Goal: Go to known website: Go to known website

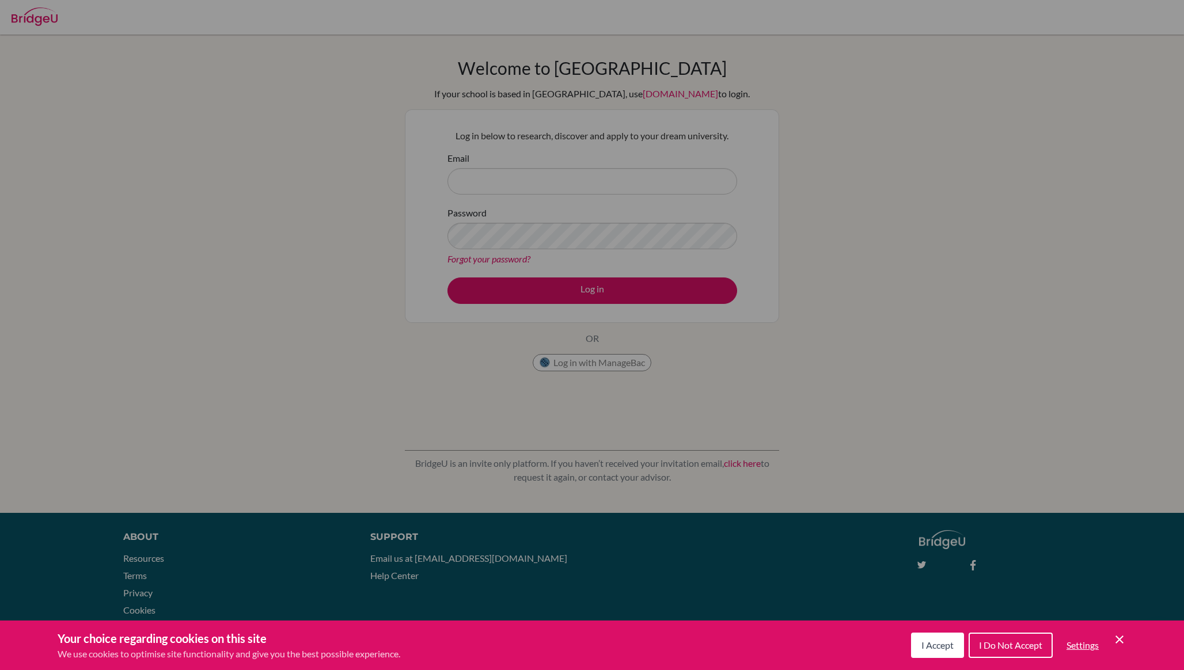
click at [593, 433] on div "Cookie Preferences" at bounding box center [592, 335] width 1184 height 670
click at [937, 654] on button "I Accept" at bounding box center [937, 645] width 53 height 25
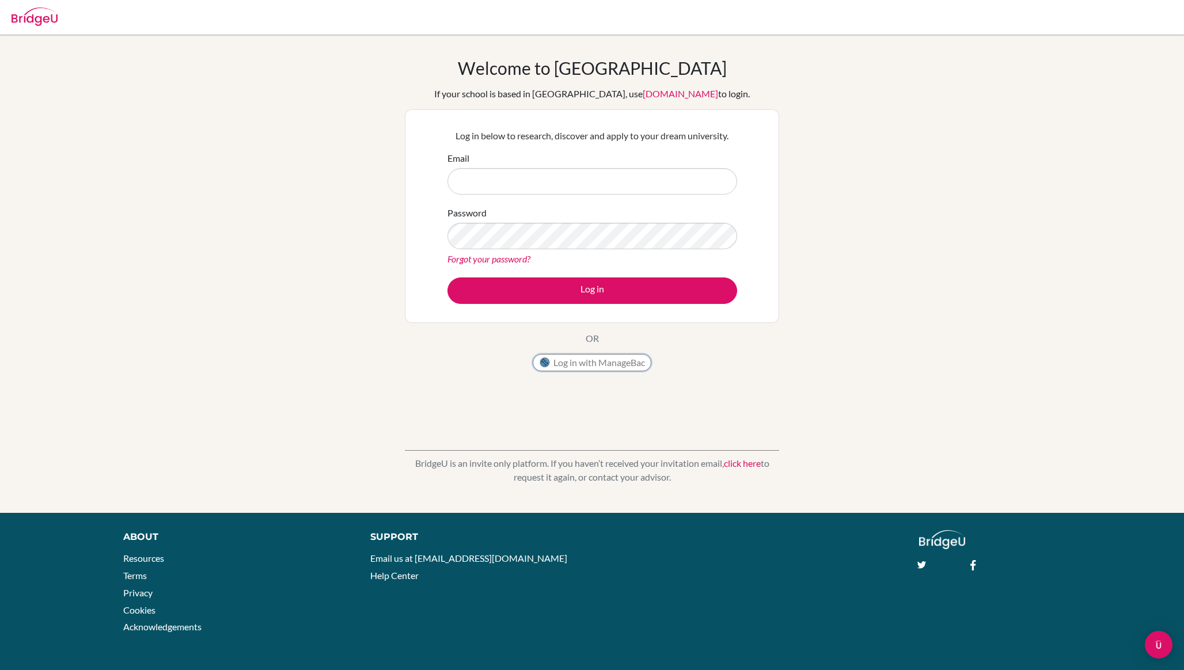
click at [552, 364] on button "Log in with ManageBac" at bounding box center [592, 362] width 119 height 17
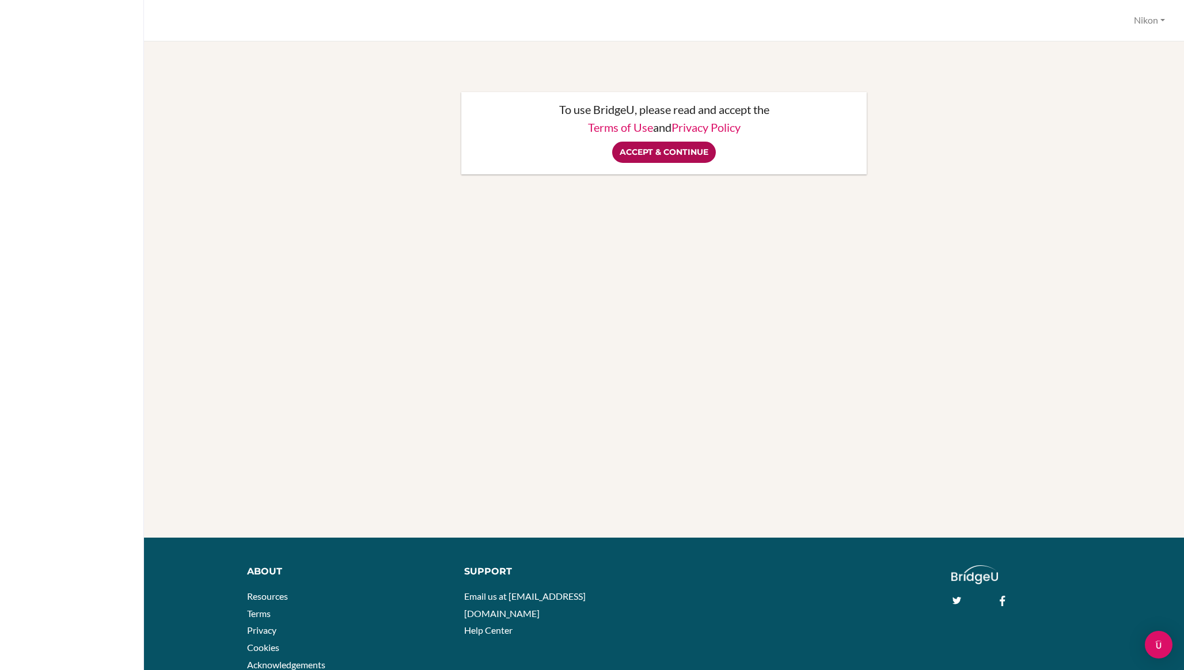
click at [670, 148] on input "Accept & Continue" at bounding box center [664, 152] width 104 height 21
